Goal: Task Accomplishment & Management: Complete application form

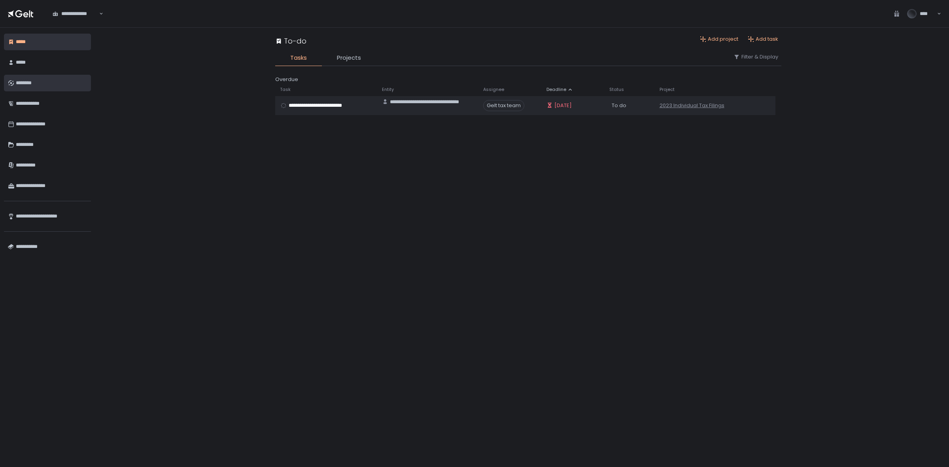
click at [52, 85] on div "********" at bounding box center [51, 82] width 71 height 13
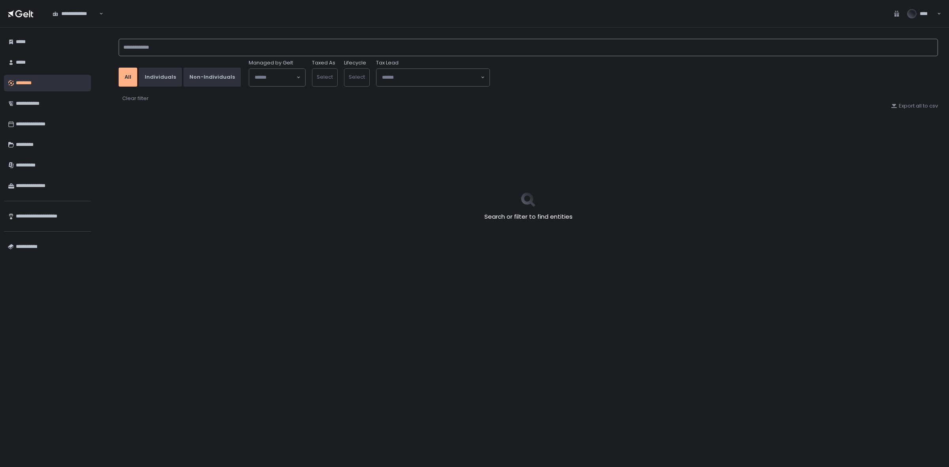
click at [173, 46] on input at bounding box center [528, 47] width 819 height 17
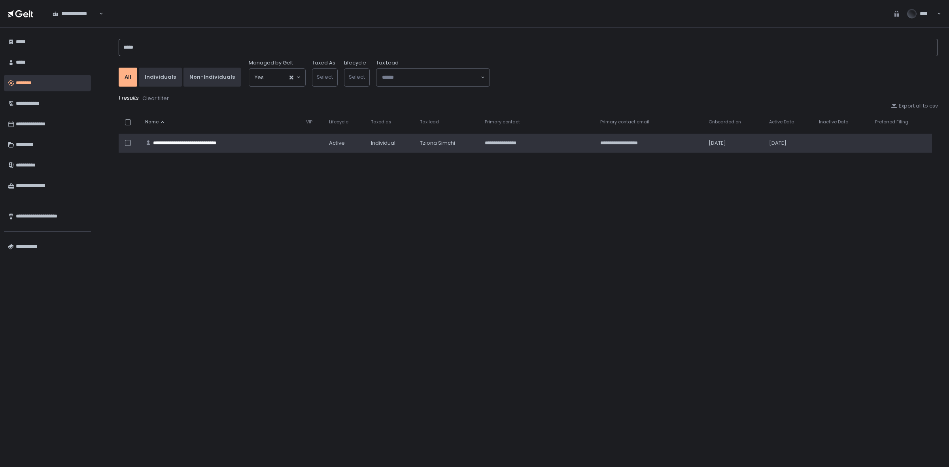
type input "*****"
click at [205, 143] on div "**********" at bounding box center [196, 143] width 86 height 7
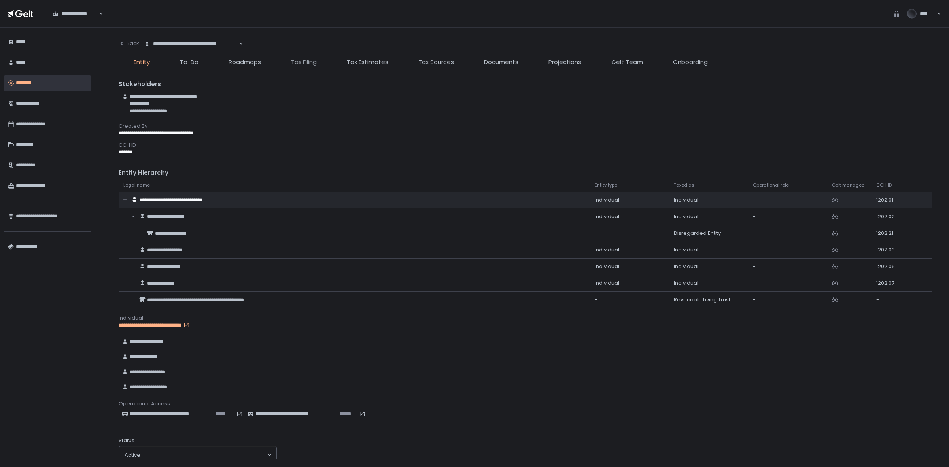
click at [312, 66] on span "Tax Filing" at bounding box center [304, 62] width 26 height 9
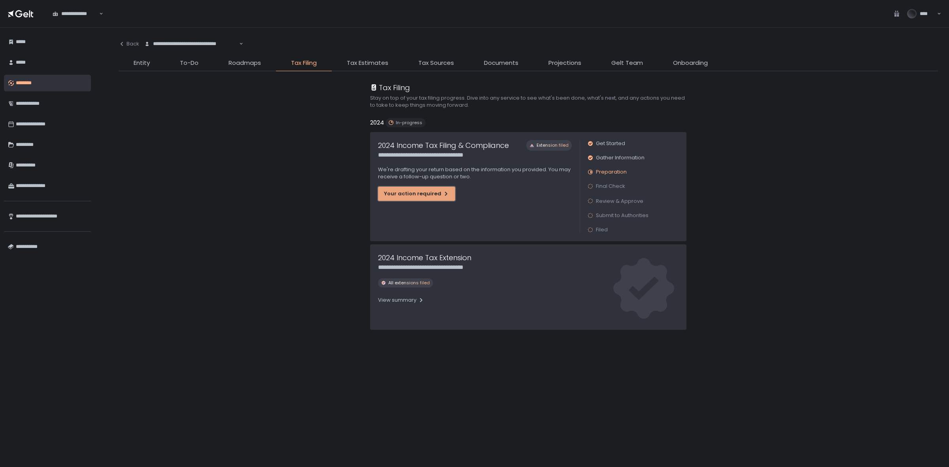
click at [398, 196] on div "Your action required" at bounding box center [416, 193] width 65 height 7
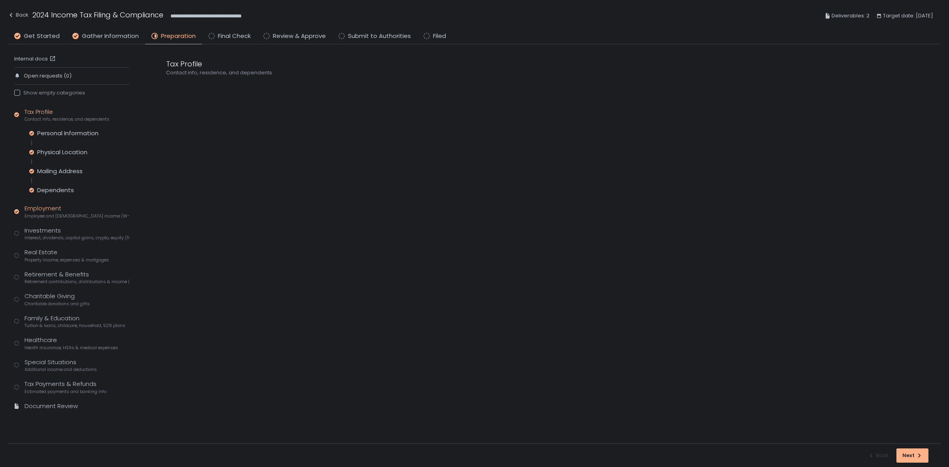
click at [64, 215] on span "Employee and [DEMOGRAPHIC_DATA] income (W-2s)" at bounding box center [77, 216] width 105 height 6
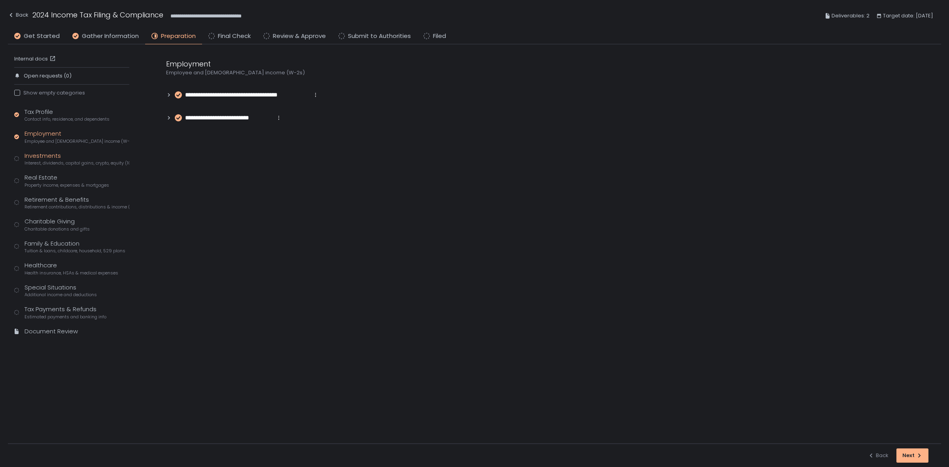
click at [59, 159] on div "Investments Interest, dividends, capital gains, crypto, equity (1099s, K-1s)" at bounding box center [77, 158] width 105 height 15
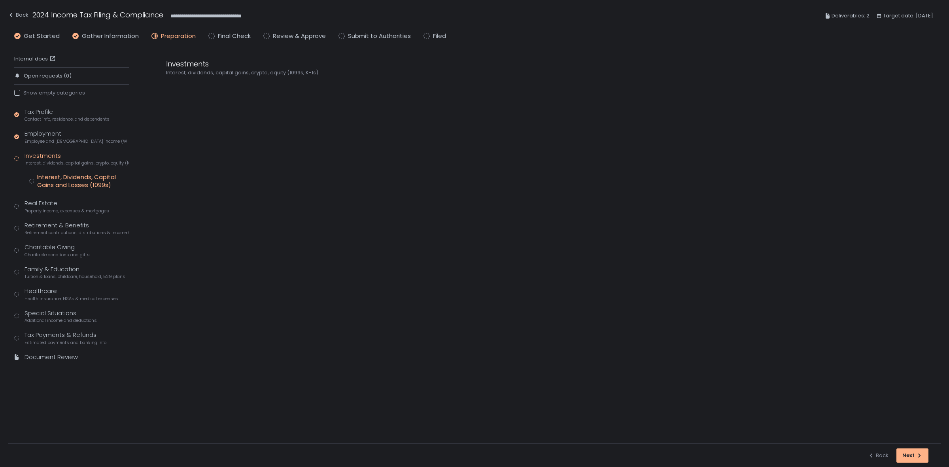
click at [77, 185] on div "Interest, Dividends, Capital Gains and Losses (1099s)" at bounding box center [83, 181] width 92 height 16
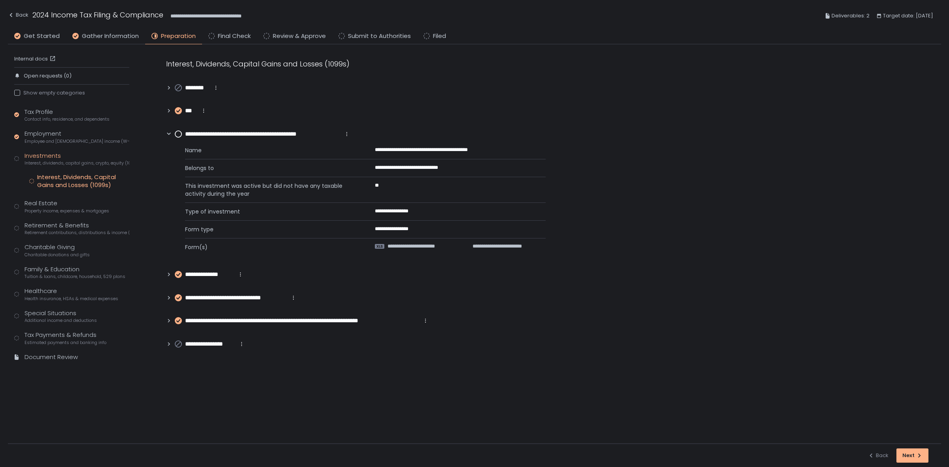
click at [176, 135] on circle at bounding box center [178, 134] width 6 height 6
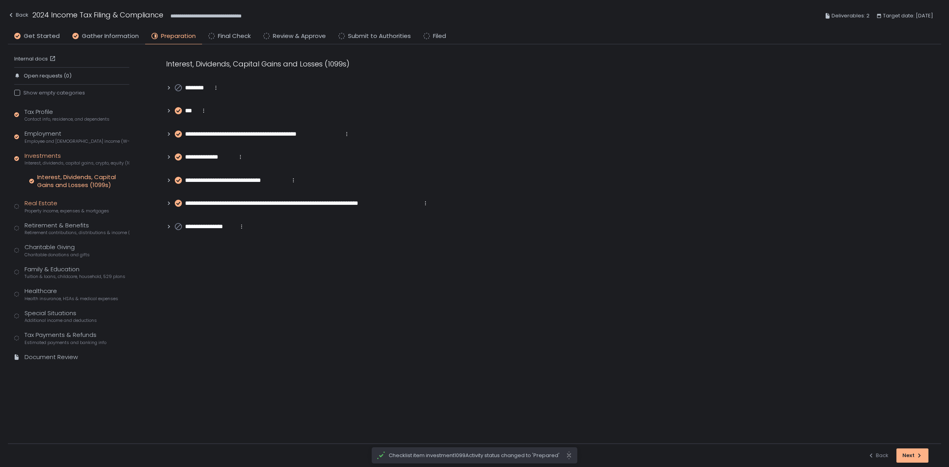
click at [55, 206] on div "Real Estate Property income, expenses & mortgages" at bounding box center [67, 206] width 85 height 15
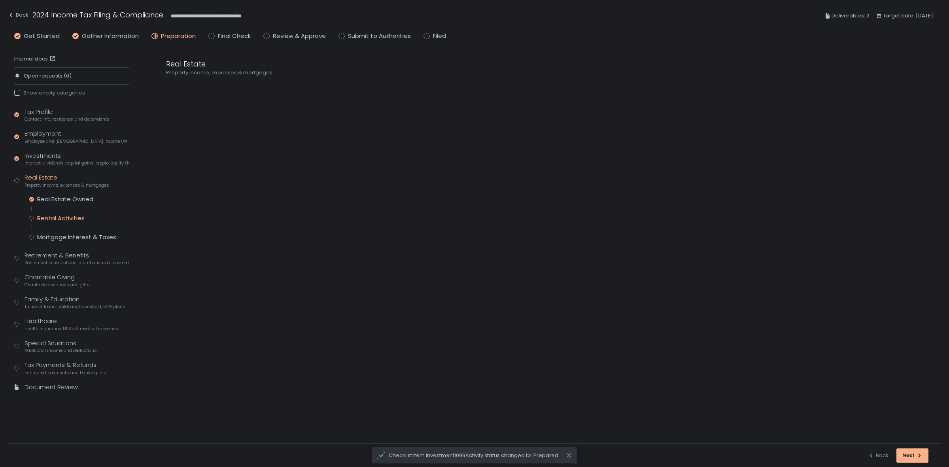
click at [59, 216] on div "Rental Activities" at bounding box center [60, 218] width 47 height 8
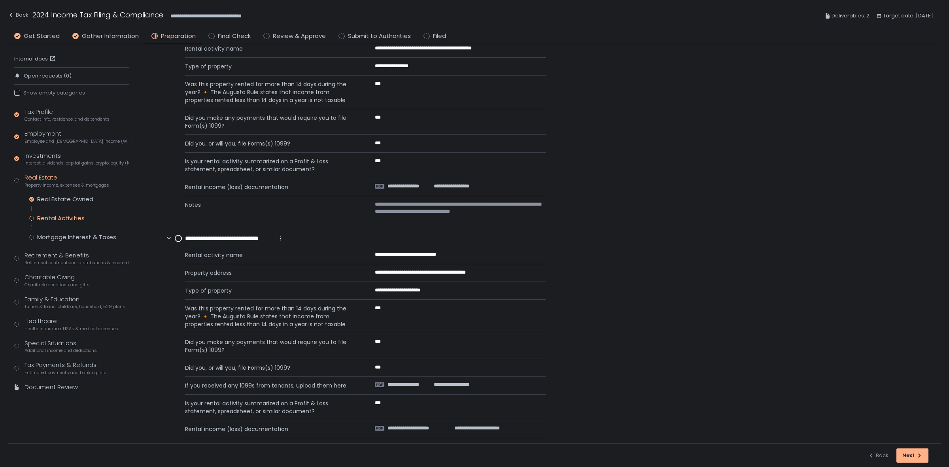
scroll to position [34, 0]
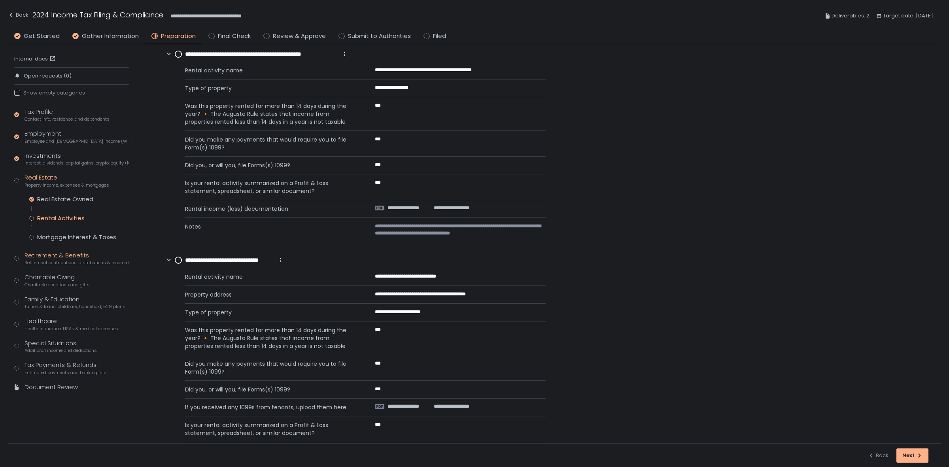
click at [70, 260] on span "Retirement contributions, distributions & income (1099-R, 5498)" at bounding box center [77, 263] width 105 height 6
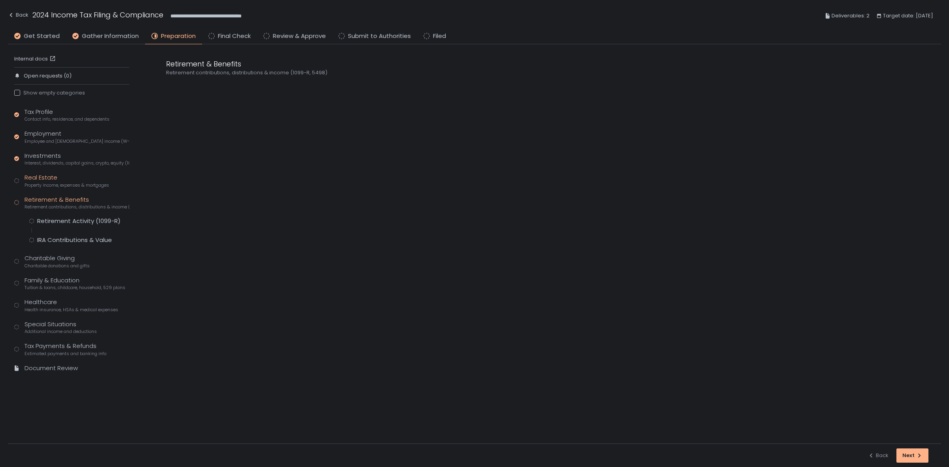
click at [57, 185] on span "Property income, expenses & mortgages" at bounding box center [67, 185] width 85 height 6
click at [76, 215] on div "Rental Activities" at bounding box center [60, 218] width 47 height 8
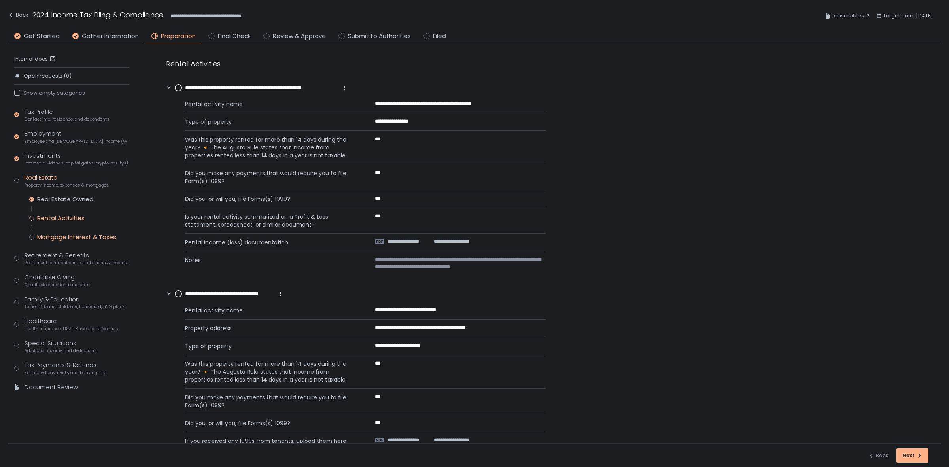
click at [72, 236] on div "Mortgage Interest & Taxes" at bounding box center [76, 237] width 79 height 8
